Goal: Consume media (video, audio)

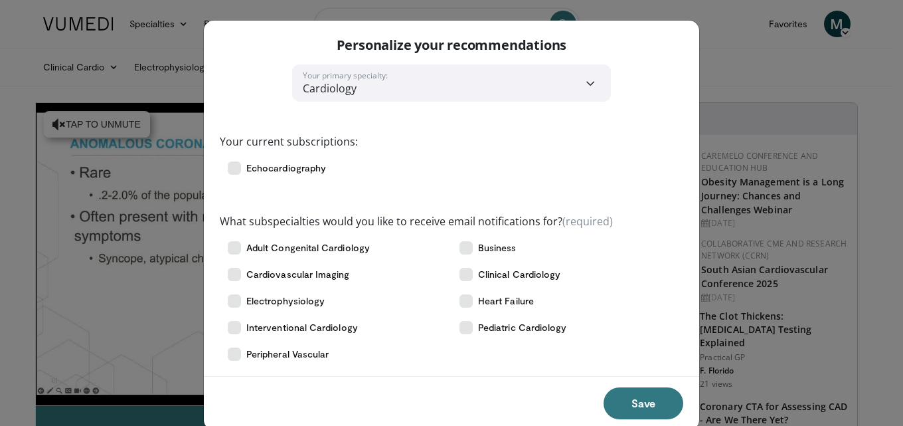
click at [732, 61] on div "**********" at bounding box center [451, 213] width 903 height 426
click at [706, 157] on div "**********" at bounding box center [451, 213] width 903 height 426
click at [519, 279] on span "Clinical Cardiology" at bounding box center [519, 274] width 82 height 13
click at [630, 410] on button "Save" at bounding box center [644, 403] width 80 height 32
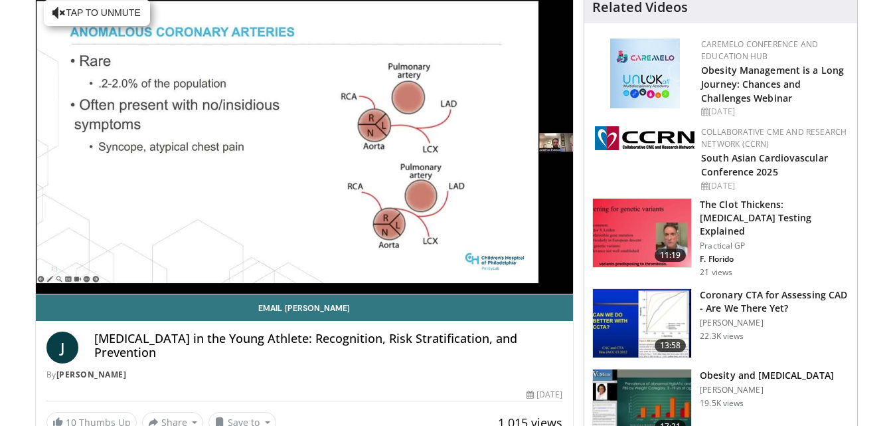
scroll to position [82, 0]
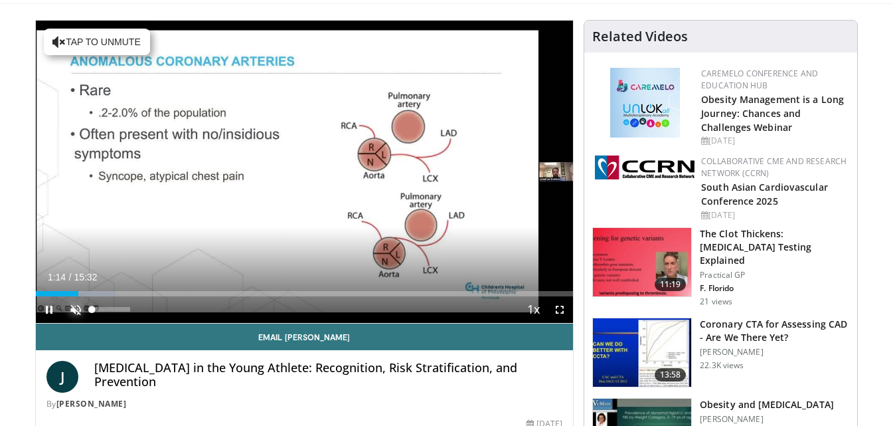
click at [76, 311] on span "Video Player" at bounding box center [75, 309] width 27 height 27
click at [77, 311] on span "Video Player" at bounding box center [75, 309] width 27 height 27
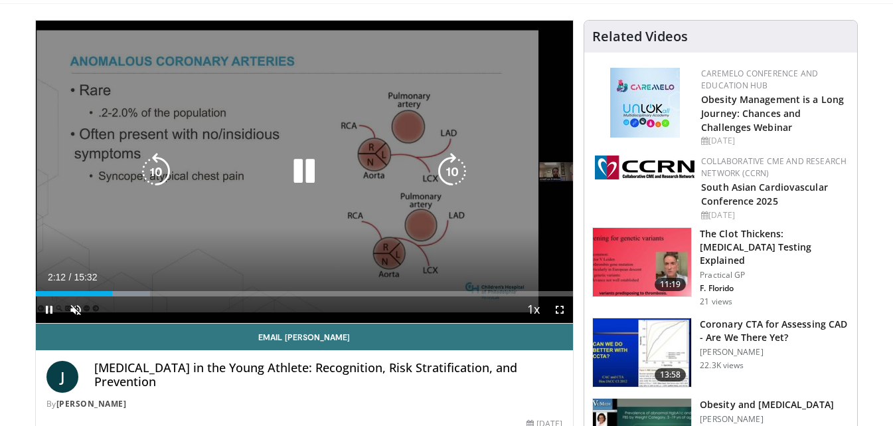
click at [554, 222] on div "10 seconds Tap to unmute" at bounding box center [305, 172] width 538 height 302
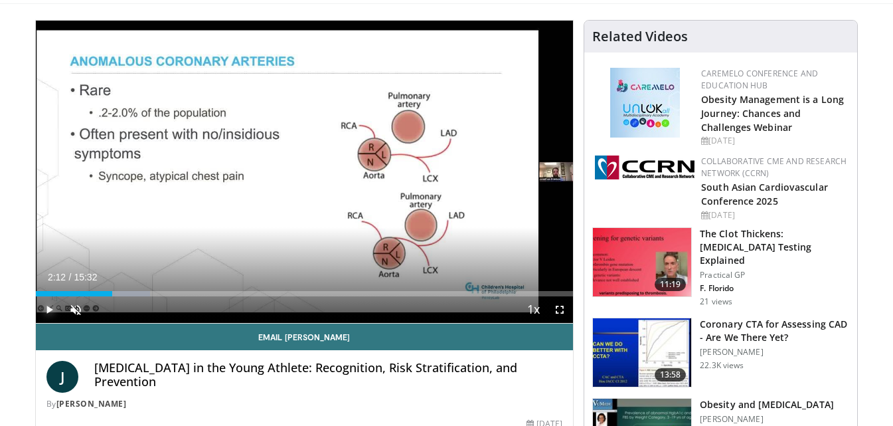
click at [48, 310] on span "Video Player" at bounding box center [49, 309] width 27 height 27
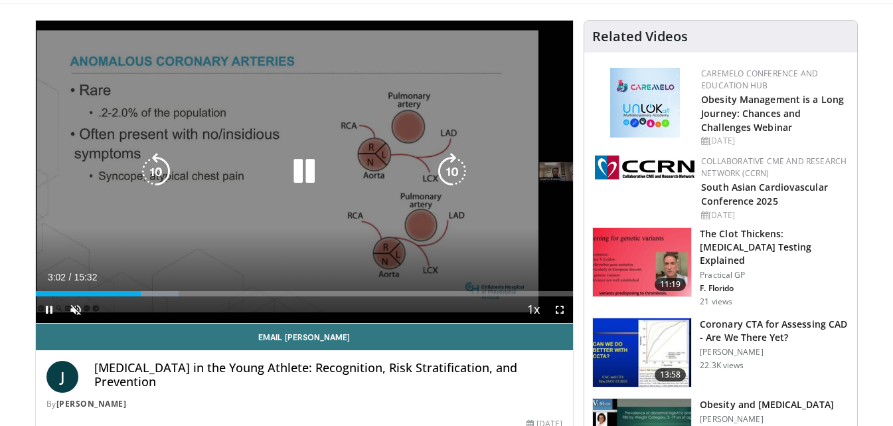
click at [456, 260] on div "10 seconds Tap to unmute" at bounding box center [305, 172] width 538 height 302
click at [298, 172] on icon "Video Player" at bounding box center [304, 171] width 37 height 37
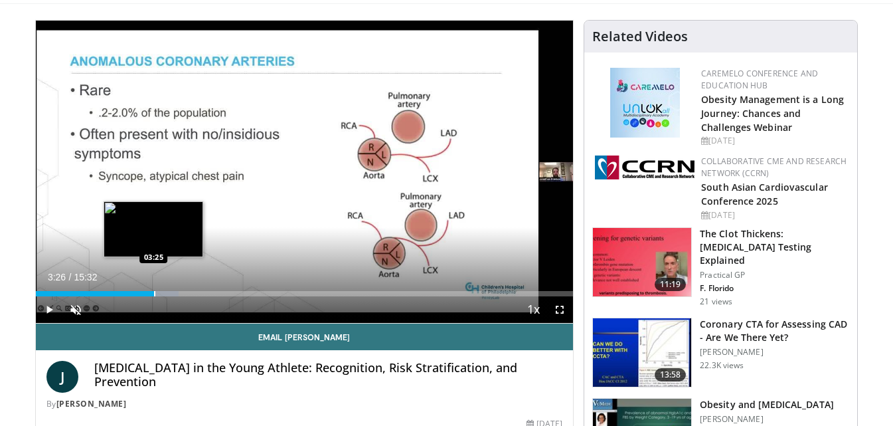
drag, startPoint x: 145, startPoint y: 295, endPoint x: 154, endPoint y: 295, distance: 8.6
click at [154, 295] on div "Progress Bar" at bounding box center [154, 293] width 1 height 5
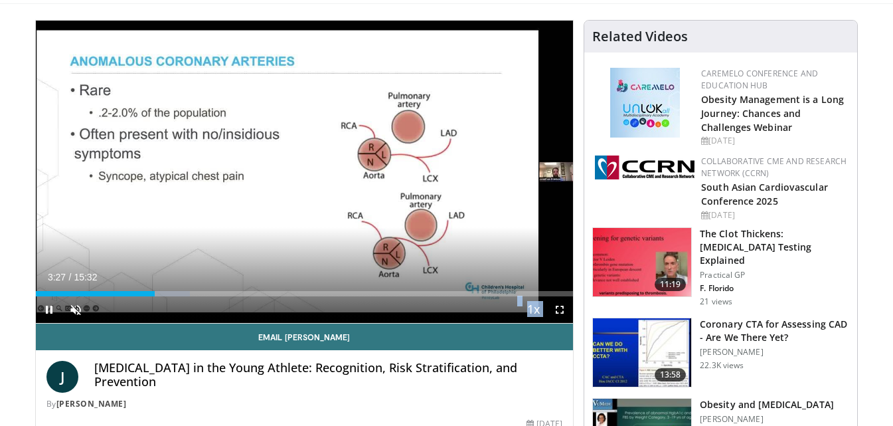
drag, startPoint x: 161, startPoint y: 294, endPoint x: 169, endPoint y: 296, distance: 8.2
click at [169, 296] on video-js "**********" at bounding box center [305, 172] width 538 height 303
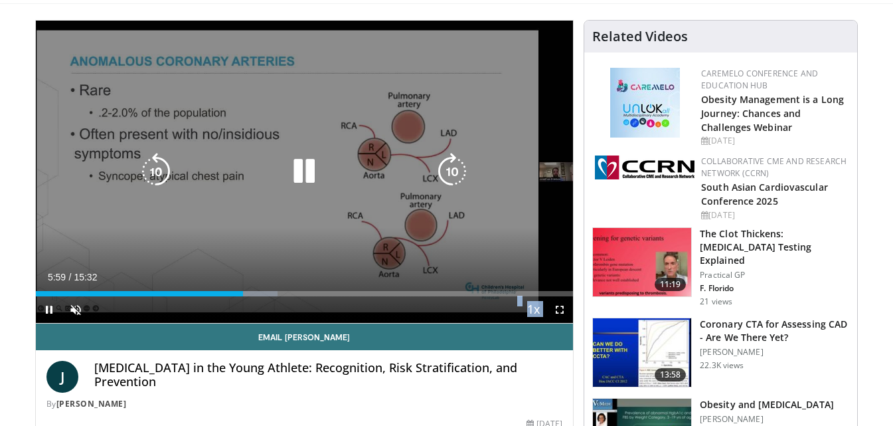
click at [417, 250] on div "10 seconds Tap to unmute" at bounding box center [305, 172] width 538 height 302
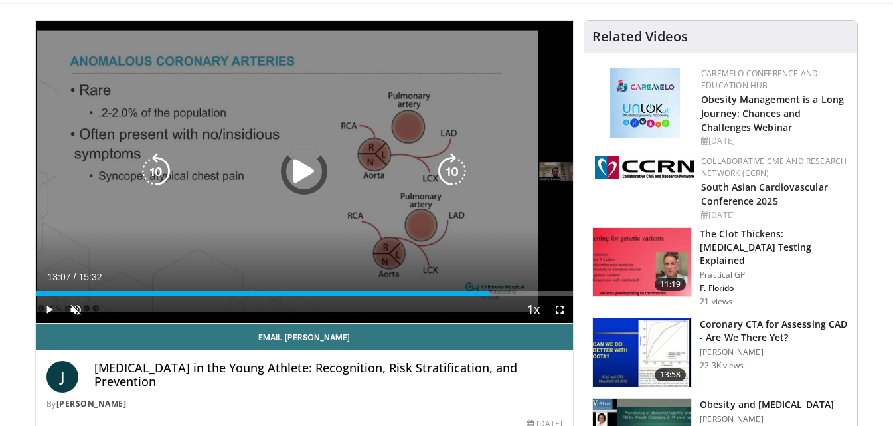
drag, startPoint x: 238, startPoint y: 292, endPoint x: 527, endPoint y: 254, distance: 291.4
click at [527, 254] on video-js "**********" at bounding box center [305, 172] width 538 height 303
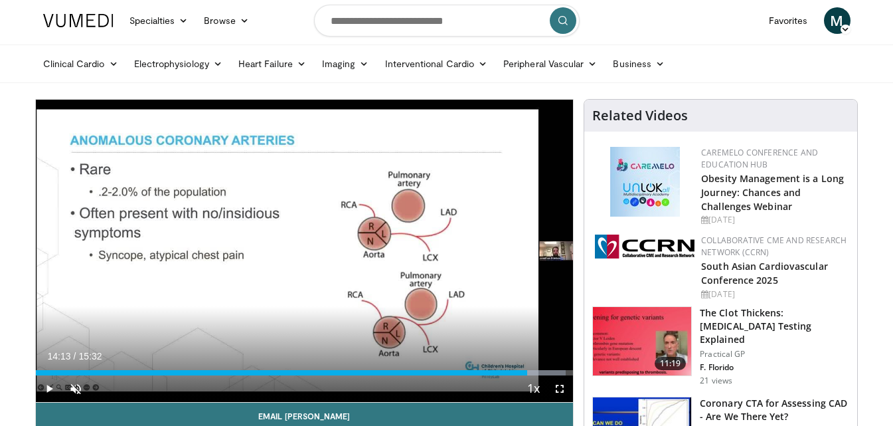
scroll to position [0, 0]
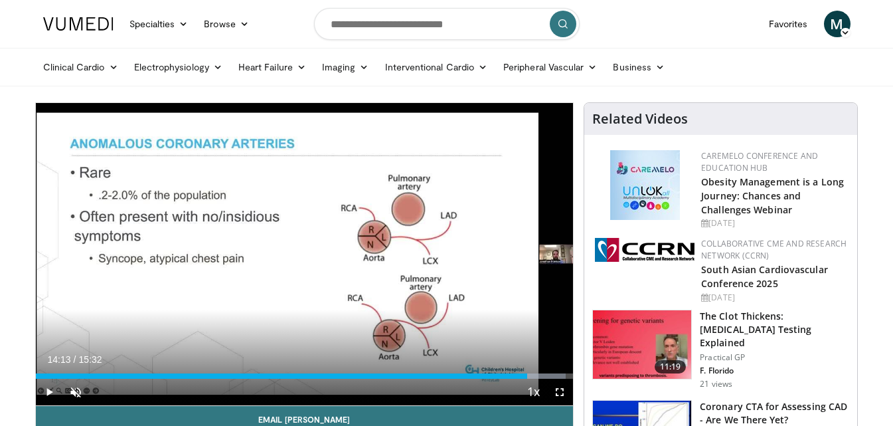
drag, startPoint x: 891, startPoint y: 72, endPoint x: 893, endPoint y: 98, distance: 25.9
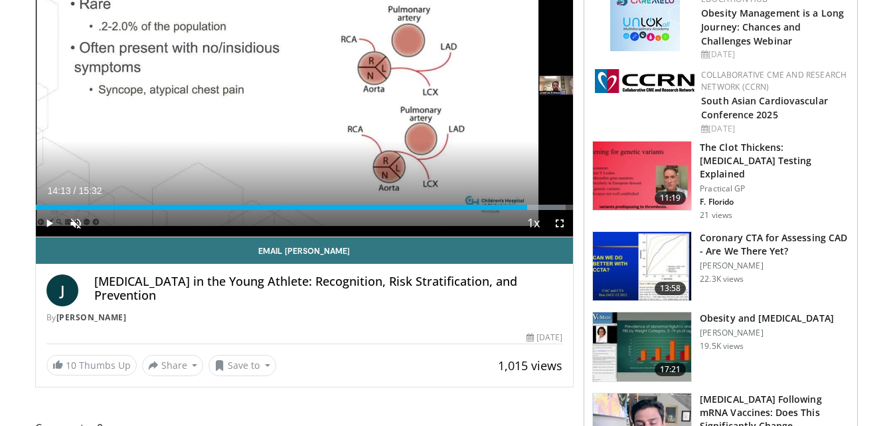
scroll to position [198, 0]
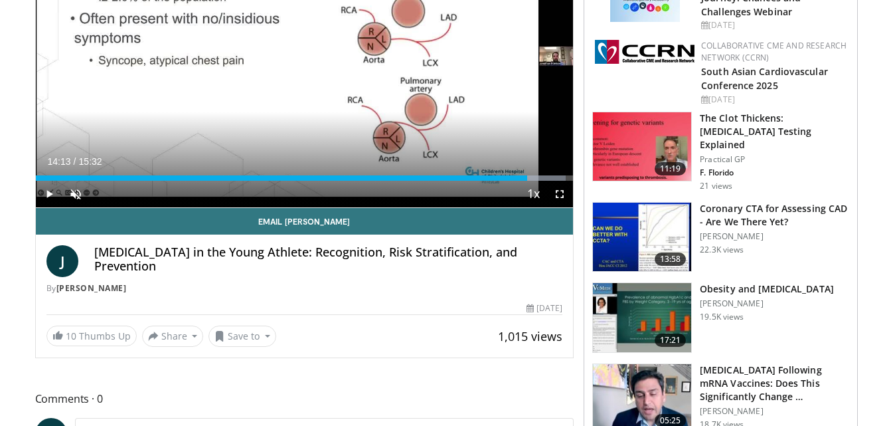
click at [398, 273] on h4 "[MEDICAL_DATA] in the Young Athlete: Recognition, Risk Stratification, and Prev…" at bounding box center [328, 259] width 469 height 29
click at [193, 335] on button "Share" at bounding box center [173, 335] width 62 height 21
click at [176, 259] on span "E-mail" at bounding box center [172, 259] width 38 height 15
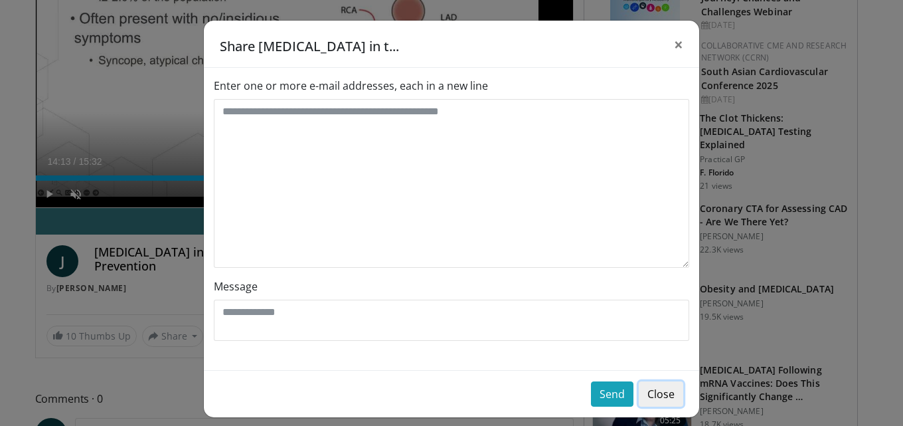
click at [655, 403] on button "Close" at bounding box center [661, 393] width 44 height 25
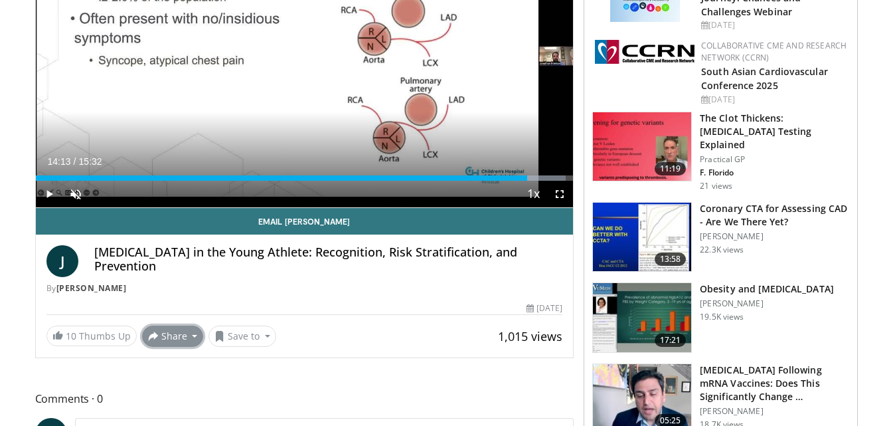
click at [191, 338] on button "Share" at bounding box center [173, 335] width 62 height 21
